Goal: Book appointment/travel/reservation

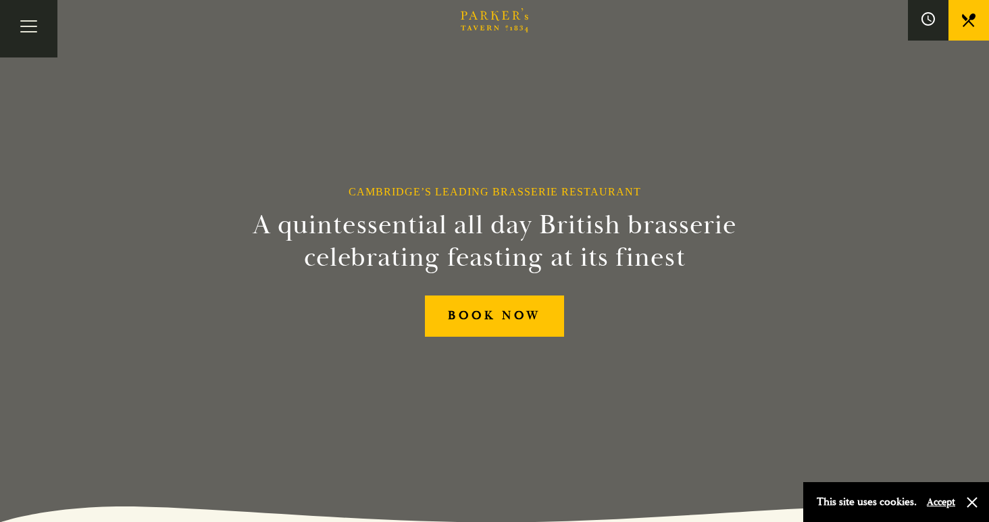
click at [468, 342] on div "Cambridge’s Leading Brasserie Restaurant A quintessential all day British brass…" at bounding box center [494, 261] width 811 height 522
click at [465, 307] on link "BOOK NOW" at bounding box center [494, 315] width 139 height 41
click at [36, 45] on button "Toggle navigation" at bounding box center [28, 28] width 57 height 57
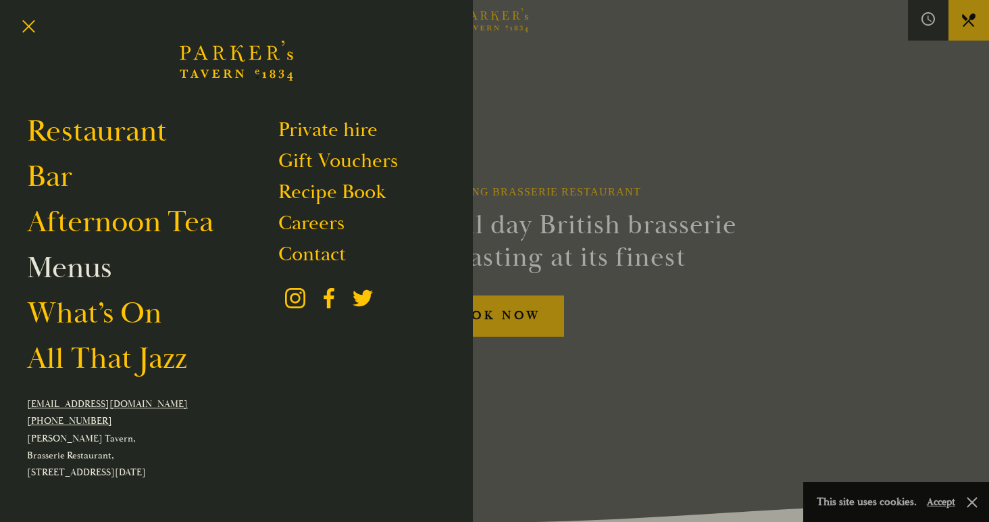
click at [89, 272] on link "Menus" at bounding box center [69, 268] width 84 height 38
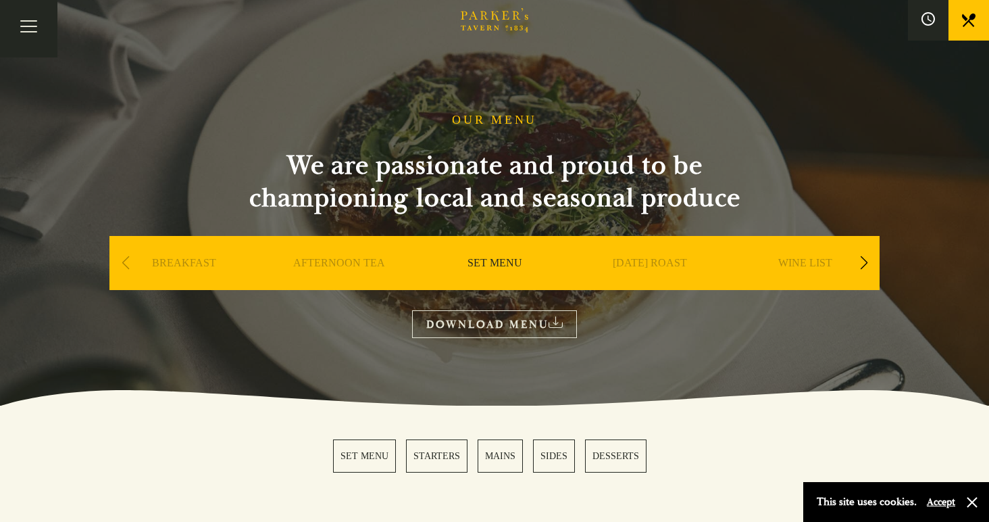
click at [646, 261] on link "[DATE] ROAST" at bounding box center [650, 283] width 74 height 54
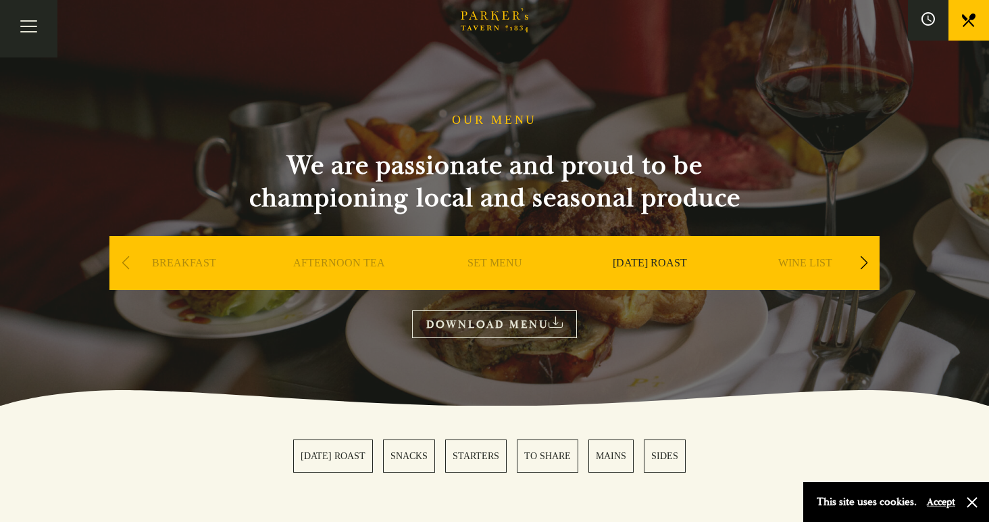
click at [782, 253] on div "WINE LIST" at bounding box center [805, 283] width 149 height 95
click at [788, 278] on link "WINE LIST" at bounding box center [806, 283] width 54 height 54
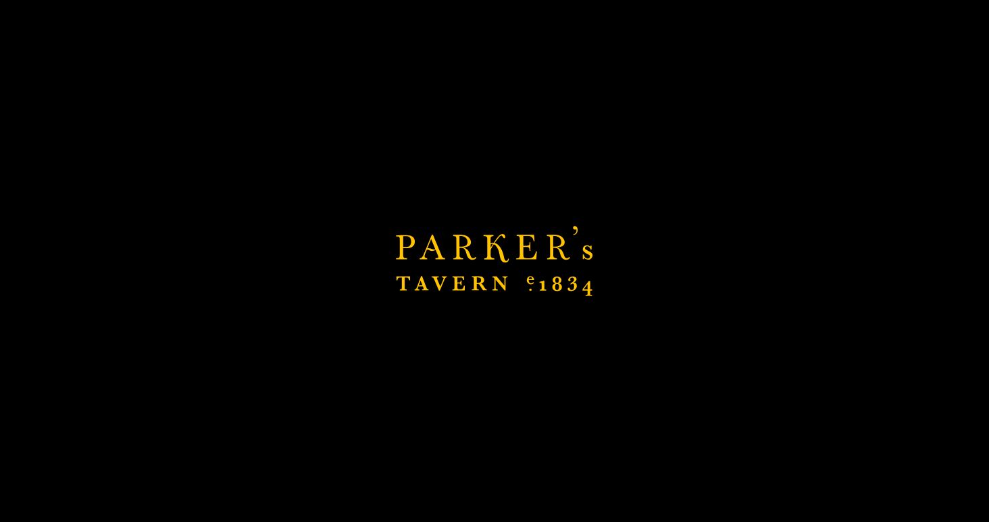
scroll to position [350, 0]
